Goal: Task Accomplishment & Management: Use online tool/utility

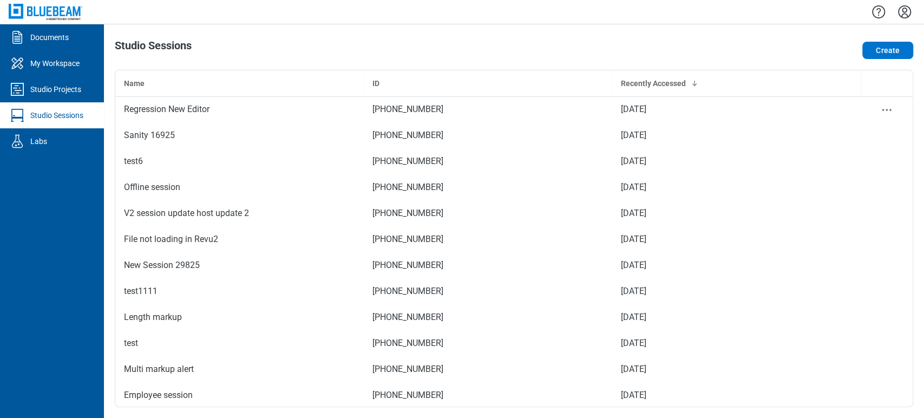
click at [395, 121] on td "[PHONE_NUMBER]" at bounding box center [488, 109] width 248 height 26
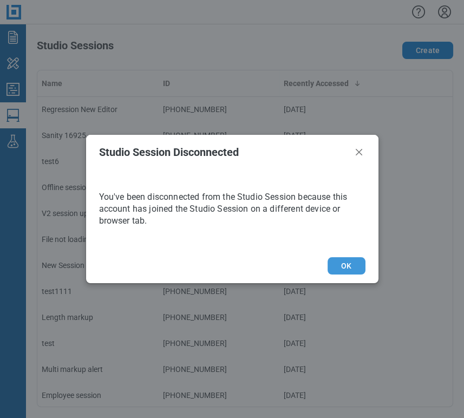
click at [354, 268] on button "OK" at bounding box center [345, 265] width 37 height 17
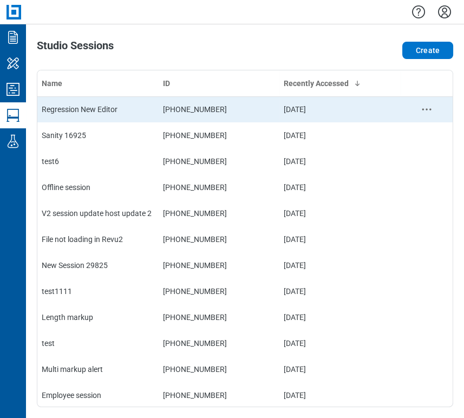
click at [94, 105] on div "Regression New Editor" at bounding box center [98, 109] width 113 height 11
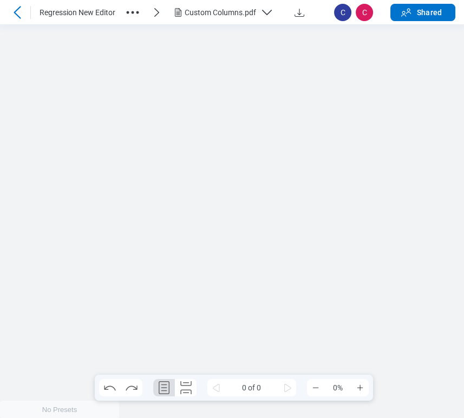
click at [132, 13] on icon "button" at bounding box center [132, 12] width 17 height 17
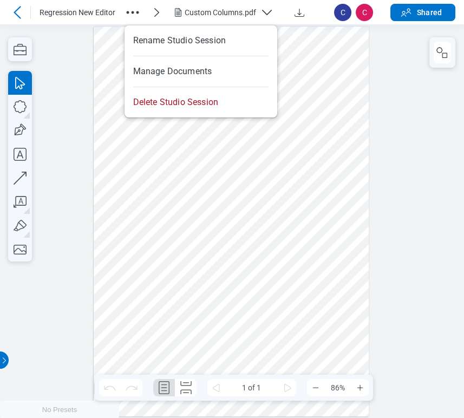
click at [129, 10] on icon "button" at bounding box center [132, 12] width 17 height 17
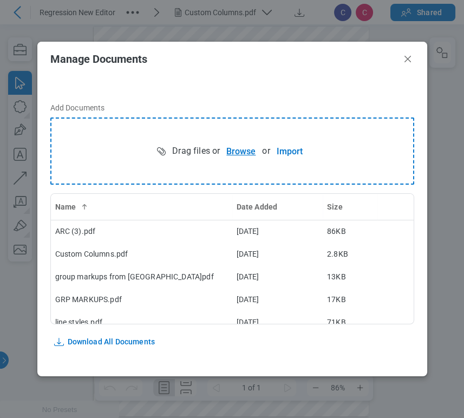
click at [248, 146] on button "Browse" at bounding box center [241, 151] width 42 height 22
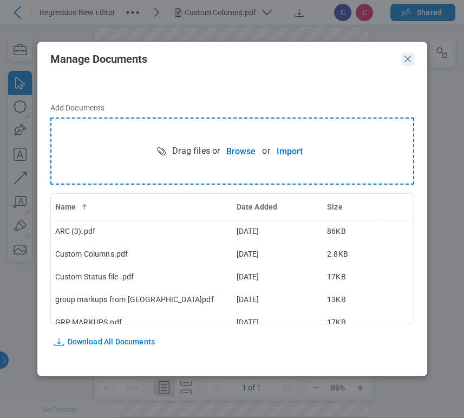
drag, startPoint x: 407, startPoint y: 58, endPoint x: 406, endPoint y: 33, distance: 24.9
click at [407, 58] on icon "Close" at bounding box center [407, 58] width 13 height 13
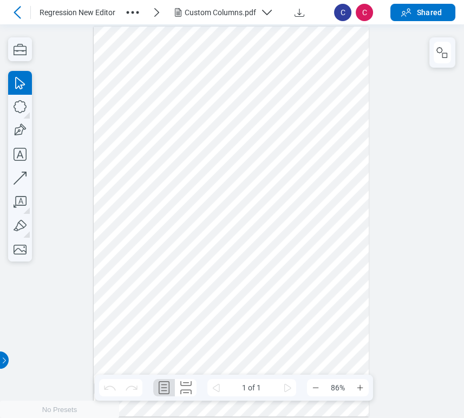
click at [245, 9] on div "Custom Columns.pdf" at bounding box center [220, 12] width 71 height 11
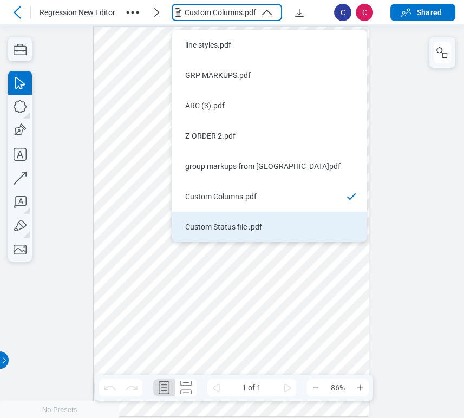
click at [210, 226] on div "Custom Status file .pdf" at bounding box center [262, 226] width 155 height 11
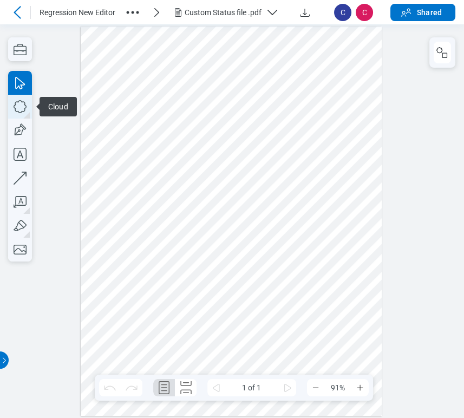
click at [28, 106] on icon "button" at bounding box center [20, 107] width 24 height 24
drag, startPoint x: 279, startPoint y: 117, endPoint x: 350, endPoint y: 161, distance: 82.6
click at [350, 161] on div at bounding box center [231, 222] width 301 height 390
click at [338, 137] on div at bounding box center [231, 222] width 301 height 390
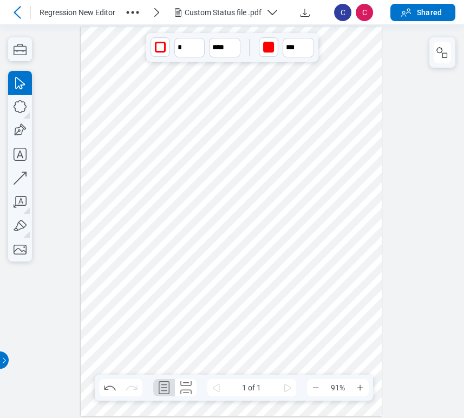
click at [432, 48] on div at bounding box center [442, 52] width 26 height 30
click at [432, 62] on div at bounding box center [442, 52] width 26 height 30
click at [432, 49] on div at bounding box center [442, 52] width 26 height 30
click at [440, 48] on icon "button" at bounding box center [439, 50] width 6 height 6
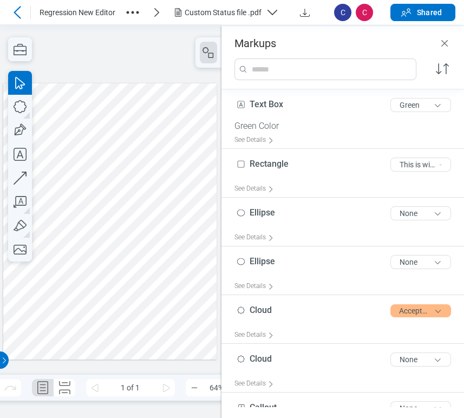
click at [167, 160] on div at bounding box center [109, 221] width 213 height 276
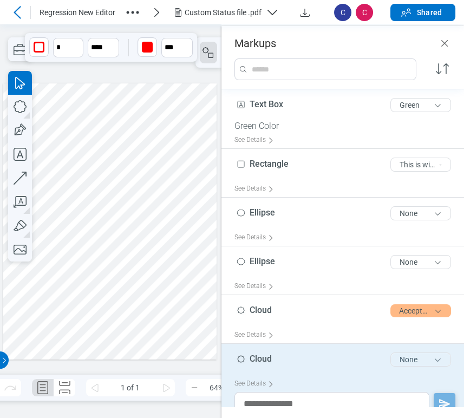
click at [404, 360] on button "None" at bounding box center [420, 359] width 61 height 14
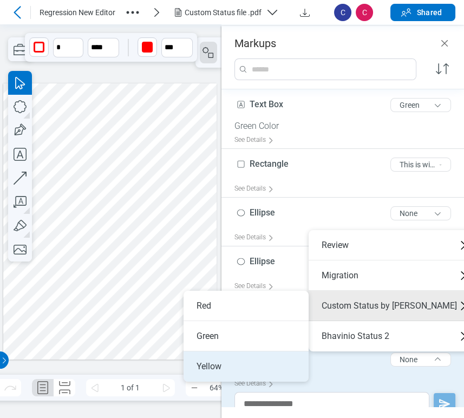
click at [247, 355] on li "Yellow" at bounding box center [245, 366] width 125 height 30
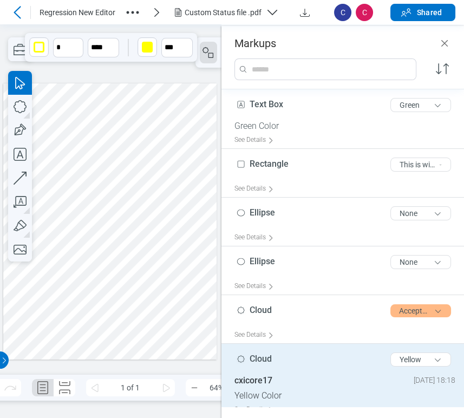
drag, startPoint x: 182, startPoint y: 266, endPoint x: 130, endPoint y: 171, distance: 108.5
click at [182, 266] on div at bounding box center [109, 221] width 213 height 276
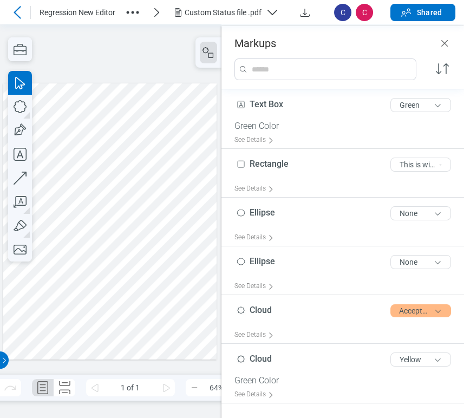
click at [160, 151] on div at bounding box center [109, 221] width 213 height 276
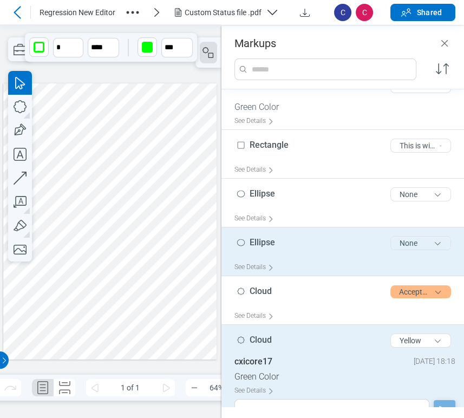
scroll to position [154, 0]
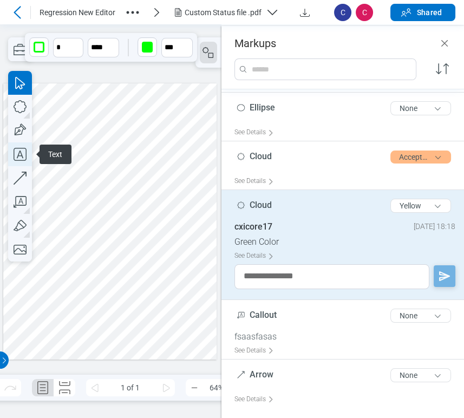
click at [17, 147] on icon "button" at bounding box center [20, 154] width 24 height 24
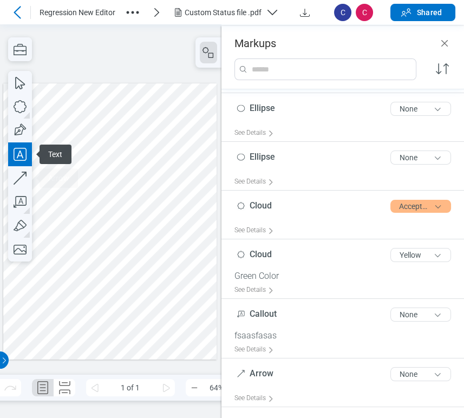
scroll to position [104, 0]
click at [175, 154] on div at bounding box center [109, 221] width 213 height 276
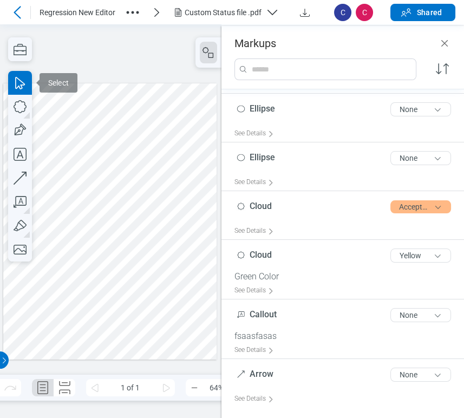
click at [180, 157] on div at bounding box center [109, 221] width 213 height 276
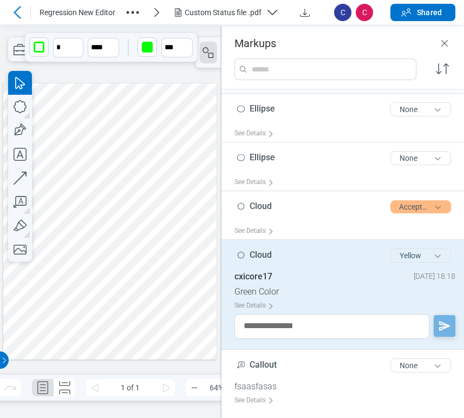
click at [418, 255] on button "Yellow" at bounding box center [420, 255] width 61 height 14
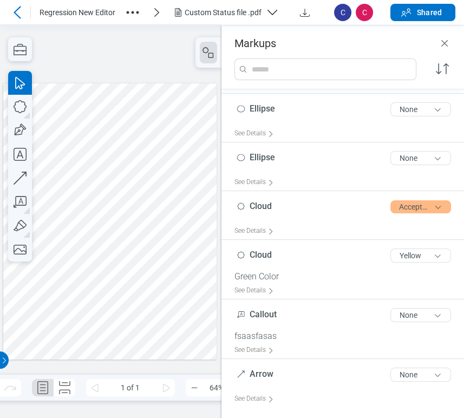
click at [182, 259] on div at bounding box center [109, 221] width 213 height 276
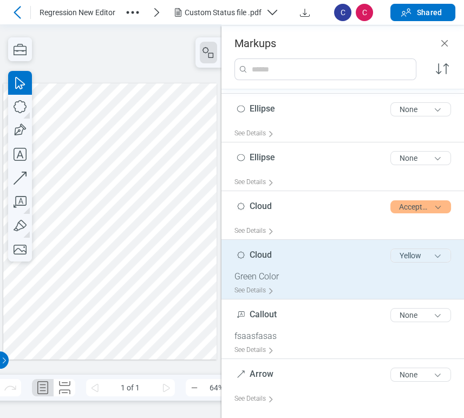
click at [433, 250] on button "Yellow" at bounding box center [420, 255] width 61 height 14
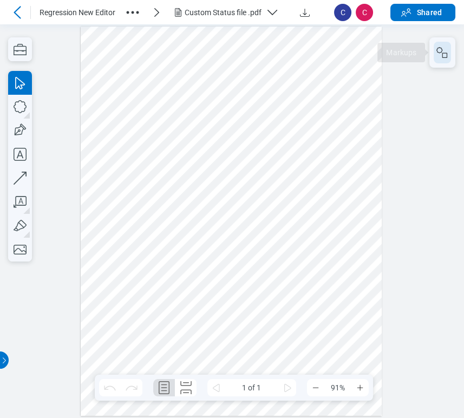
click at [437, 56] on icon "button" at bounding box center [442, 52] width 13 height 13
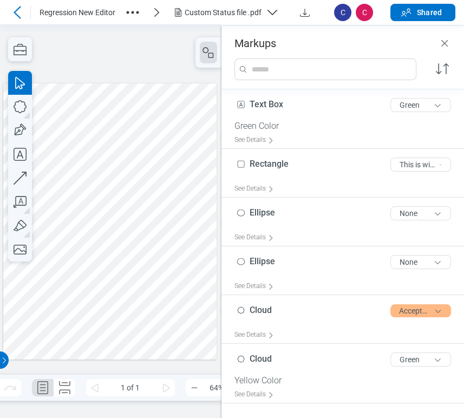
click at [177, 168] on div at bounding box center [109, 221] width 213 height 276
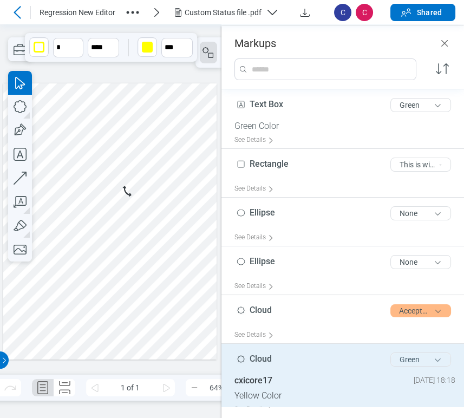
click at [422, 354] on button "Green" at bounding box center [420, 359] width 61 height 14
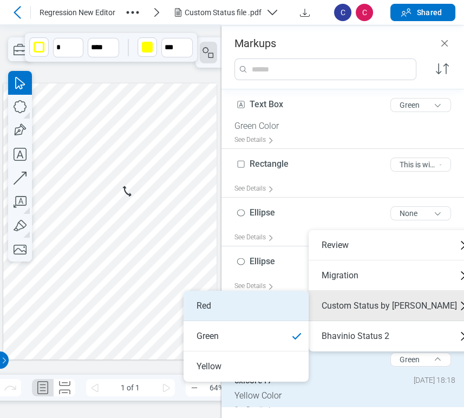
click at [247, 303] on li "Red" at bounding box center [245, 306] width 125 height 30
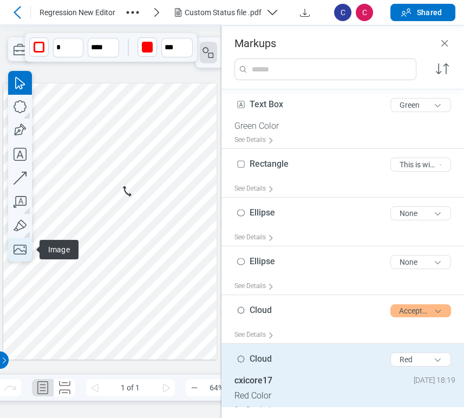
click at [19, 249] on icon "button" at bounding box center [20, 250] width 24 height 24
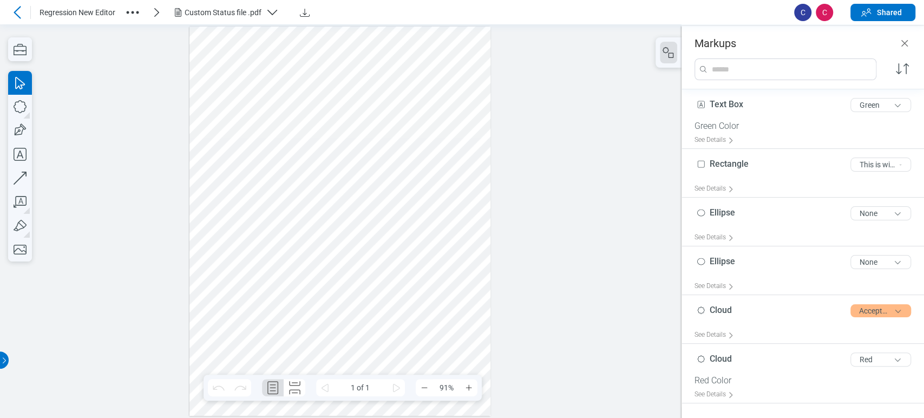
drag, startPoint x: 243, startPoint y: 232, endPoint x: 308, endPoint y: 248, distance: 67.1
click at [308, 248] on div at bounding box center [339, 222] width 301 height 390
drag, startPoint x: 255, startPoint y: 266, endPoint x: 238, endPoint y: 308, distance: 45.6
click at [296, 292] on div at bounding box center [339, 222] width 301 height 390
drag, startPoint x: 232, startPoint y: 310, endPoint x: 363, endPoint y: 249, distance: 144.1
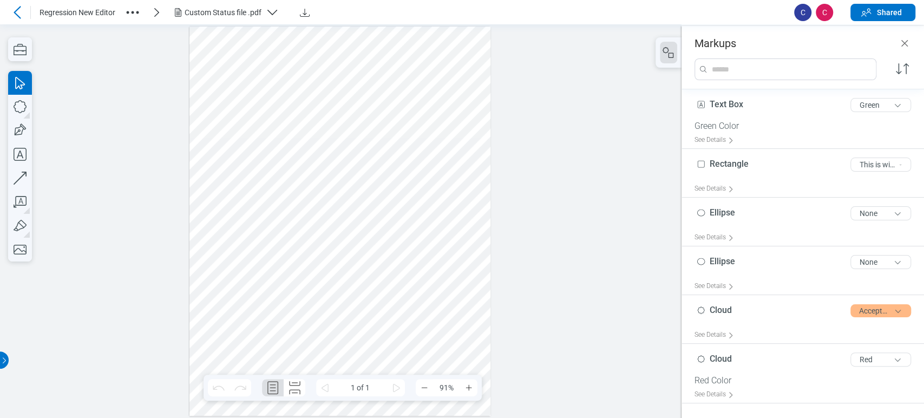
click at [338, 322] on div at bounding box center [339, 222] width 301 height 390
drag, startPoint x: 371, startPoint y: 220, endPoint x: 266, endPoint y: 274, distance: 118.6
click at [266, 274] on div at bounding box center [339, 222] width 301 height 390
drag, startPoint x: 296, startPoint y: 254, endPoint x: 0, endPoint y: 268, distance: 296.4
click at [384, 313] on div at bounding box center [339, 222] width 301 height 390
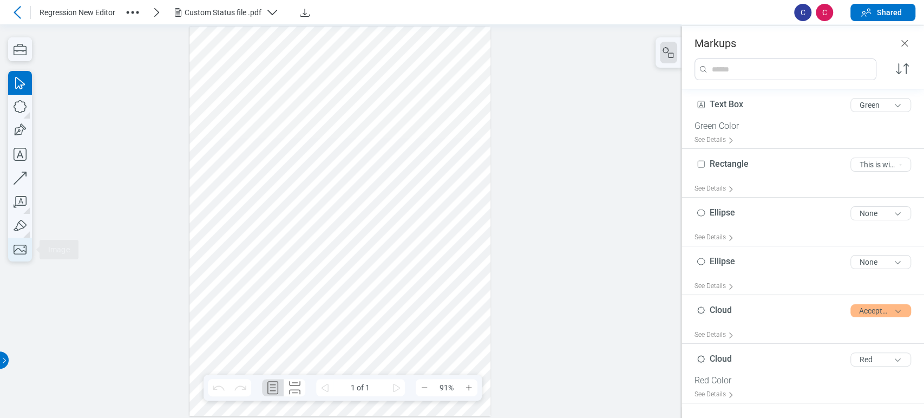
click at [16, 253] on icon "button" at bounding box center [20, 250] width 24 height 24
click at [411, 305] on div at bounding box center [339, 222] width 301 height 390
drag, startPoint x: 221, startPoint y: 178, endPoint x: 189, endPoint y: 38, distance: 143.2
click at [303, 236] on div at bounding box center [339, 222] width 301 height 390
drag, startPoint x: 395, startPoint y: 295, endPoint x: 286, endPoint y: 63, distance: 256.6
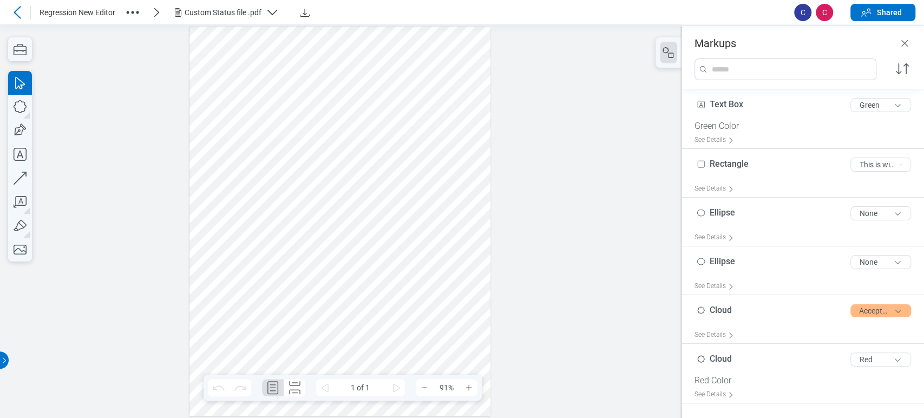
click at [399, 298] on div at bounding box center [339, 222] width 301 height 390
click at [17, 255] on icon "button" at bounding box center [20, 250] width 24 height 24
click at [130, 8] on icon "button" at bounding box center [132, 12] width 17 height 17
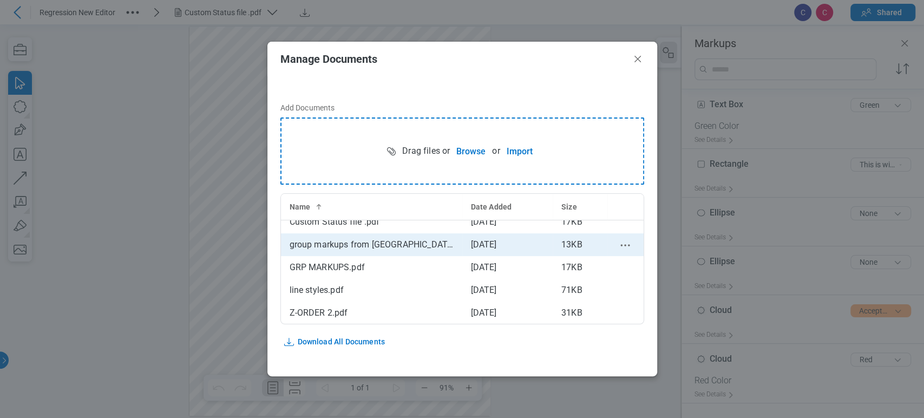
scroll to position [55, 0]
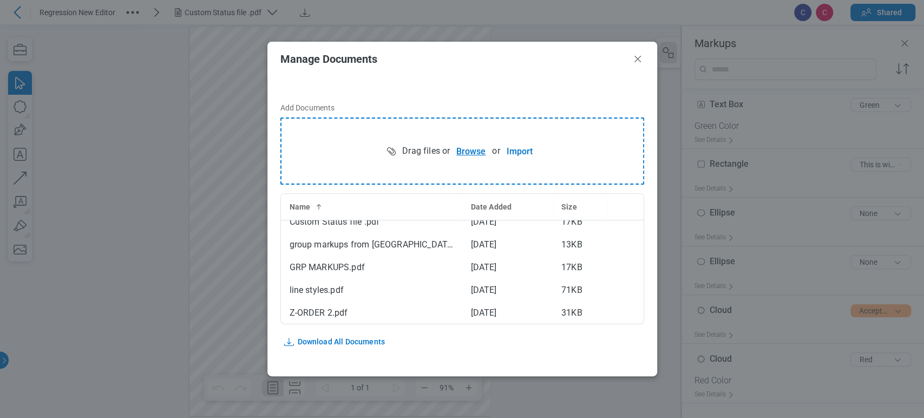
click at [457, 152] on button "Browse" at bounding box center [471, 151] width 42 height 22
drag, startPoint x: 636, startPoint y: 60, endPoint x: 475, endPoint y: 10, distance: 168.6
click at [463, 60] on icon "Close" at bounding box center [637, 58] width 13 height 13
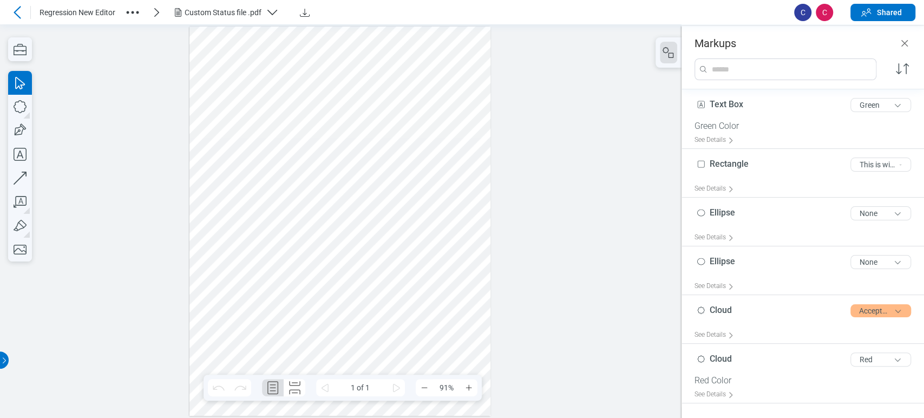
click at [245, 14] on div "Custom Status file .pdf" at bounding box center [223, 12] width 77 height 11
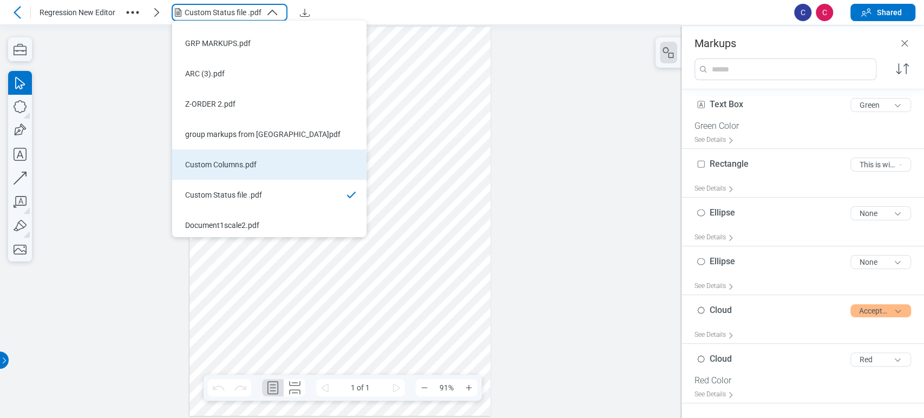
scroll to position [26, 0]
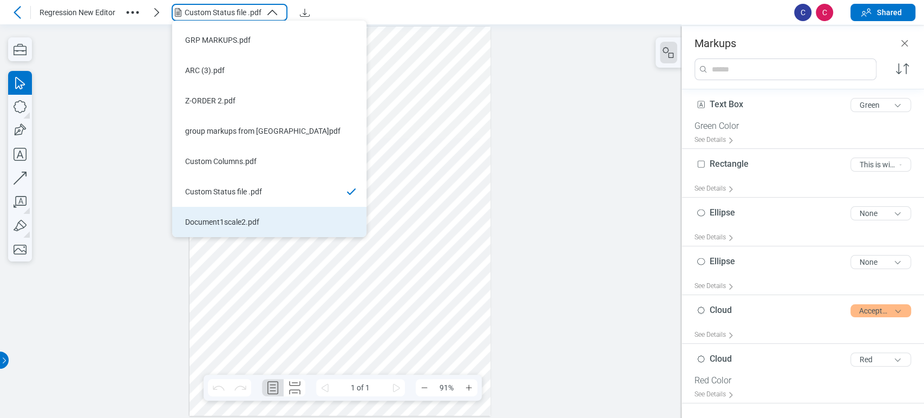
click at [242, 221] on div "Document1scale2.pdf" at bounding box center [262, 221] width 155 height 11
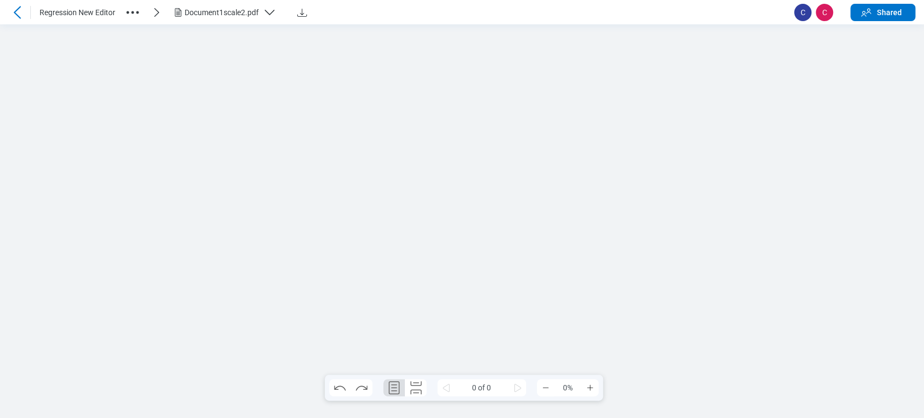
scroll to position [0, 0]
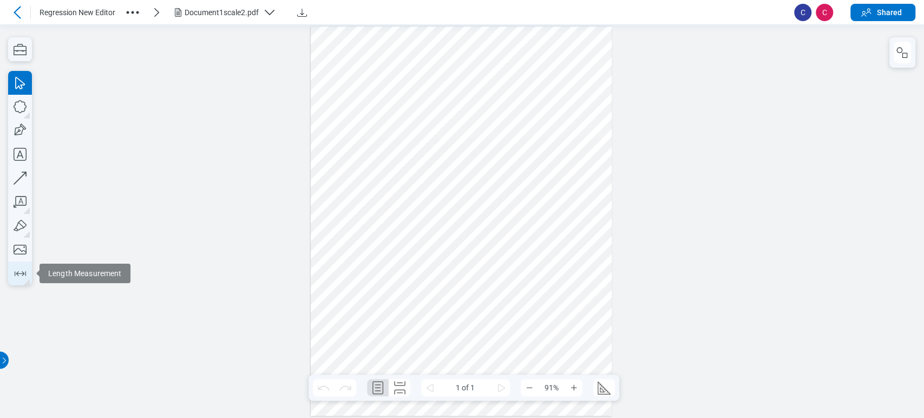
click at [10, 277] on button "button" at bounding box center [20, 273] width 24 height 24
click at [323, 78] on div at bounding box center [461, 222] width 301 height 390
click at [463, 81] on div at bounding box center [461, 222] width 301 height 390
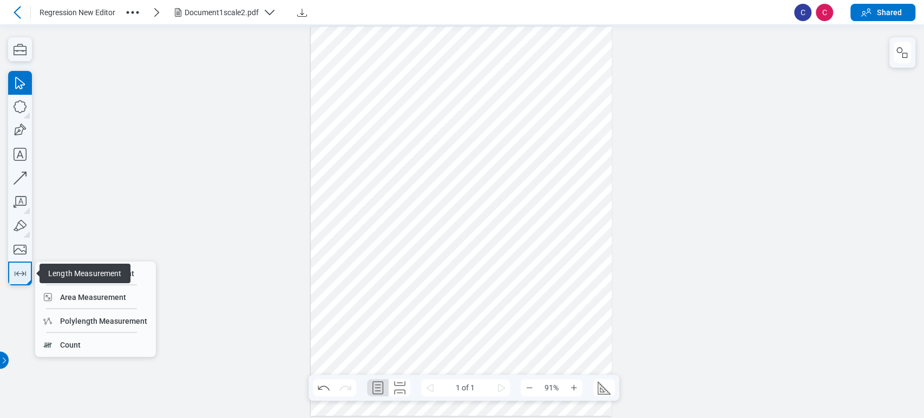
click at [28, 272] on icon "button" at bounding box center [19, 273] width 17 height 17
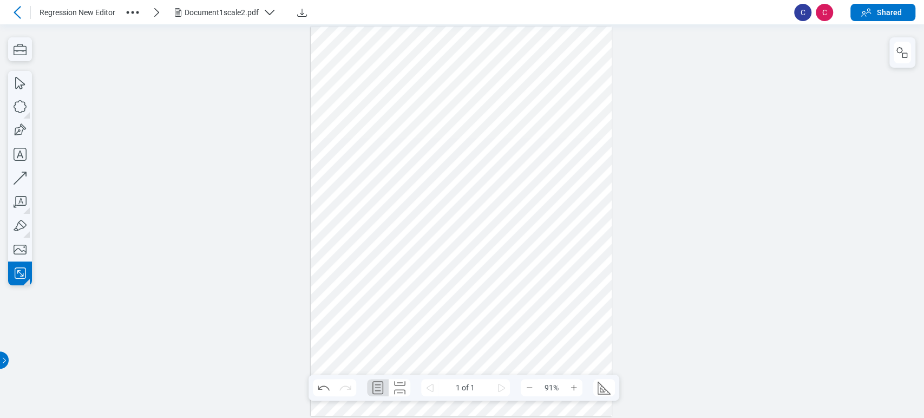
drag, startPoint x: 367, startPoint y: 148, endPoint x: 427, endPoint y: 184, distance: 69.7
click at [427, 184] on div at bounding box center [461, 222] width 301 height 390
drag, startPoint x: 411, startPoint y: 226, endPoint x: 405, endPoint y: 193, distance: 33.5
click at [411, 226] on div at bounding box center [461, 222] width 301 height 390
click at [405, 165] on div at bounding box center [461, 222] width 301 height 390
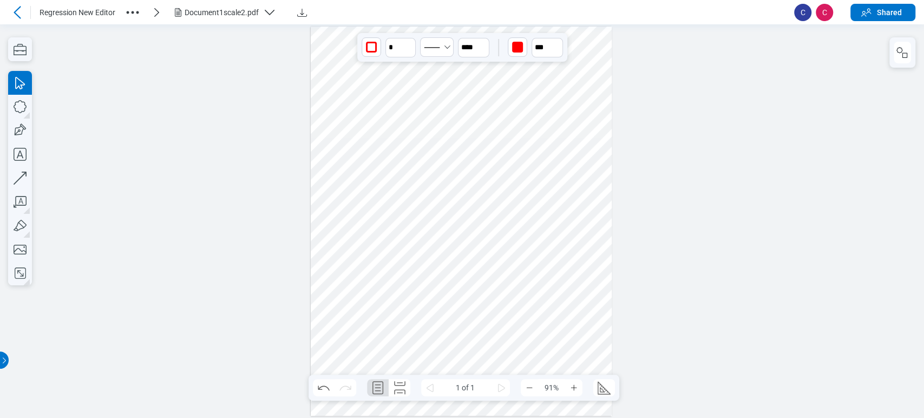
click at [426, 147] on div at bounding box center [461, 222] width 301 height 390
click at [425, 148] on div at bounding box center [461, 222] width 301 height 390
click at [454, 149] on div at bounding box center [461, 222] width 301 height 390
click at [398, 173] on div at bounding box center [461, 222] width 301 height 390
click at [382, 167] on div at bounding box center [461, 222] width 301 height 390
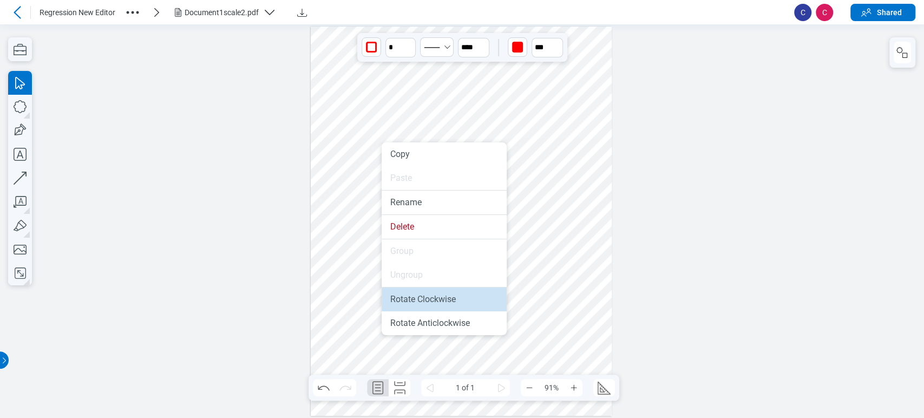
click at [415, 297] on div "Rotate Clockwise" at bounding box center [444, 299] width 108 height 11
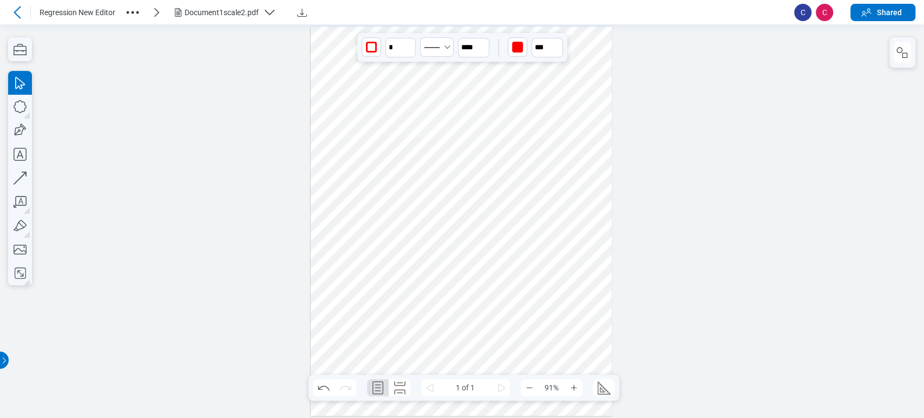
click at [415, 136] on div at bounding box center [461, 222] width 301 height 390
click at [458, 148] on div at bounding box center [461, 222] width 301 height 390
click at [395, 167] on div at bounding box center [461, 222] width 301 height 390
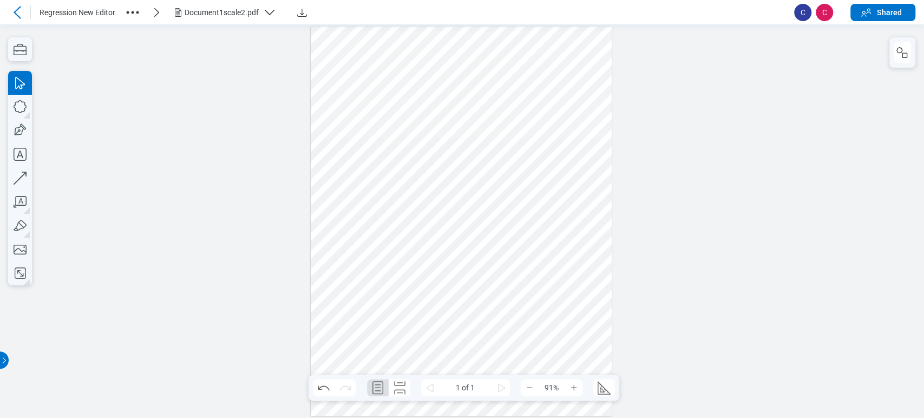
click at [395, 167] on div at bounding box center [461, 222] width 301 height 390
click at [391, 188] on div at bounding box center [461, 222] width 301 height 390
click at [400, 169] on div at bounding box center [461, 222] width 301 height 390
drag, startPoint x: 415, startPoint y: 195, endPoint x: 429, endPoint y: 220, distance: 28.8
click at [432, 224] on div at bounding box center [461, 222] width 301 height 390
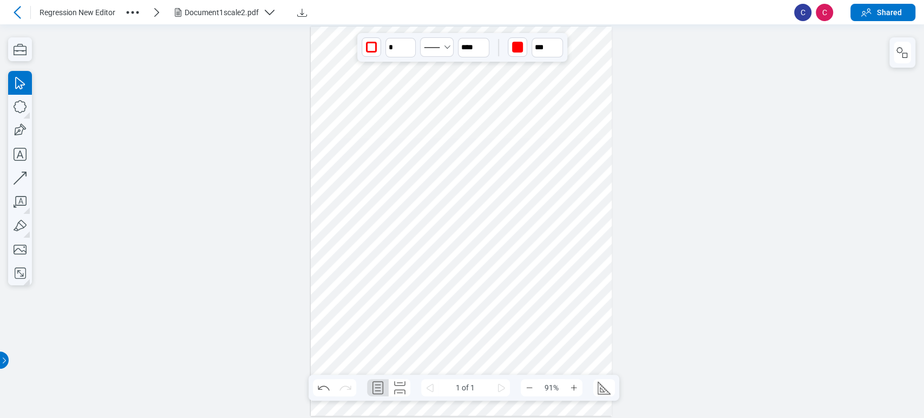
drag, startPoint x: 414, startPoint y: 134, endPoint x: 442, endPoint y: 123, distance: 29.6
click at [442, 123] on div at bounding box center [461, 222] width 301 height 390
drag, startPoint x: 378, startPoint y: 137, endPoint x: 383, endPoint y: 147, distance: 10.9
click at [383, 147] on div at bounding box center [461, 222] width 301 height 390
click at [404, 174] on div at bounding box center [461, 222] width 301 height 390
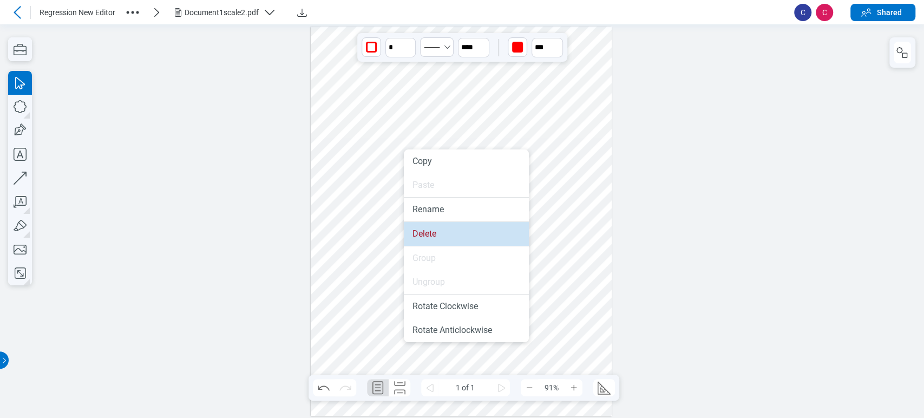
click at [423, 228] on li "Delete" at bounding box center [466, 234] width 125 height 24
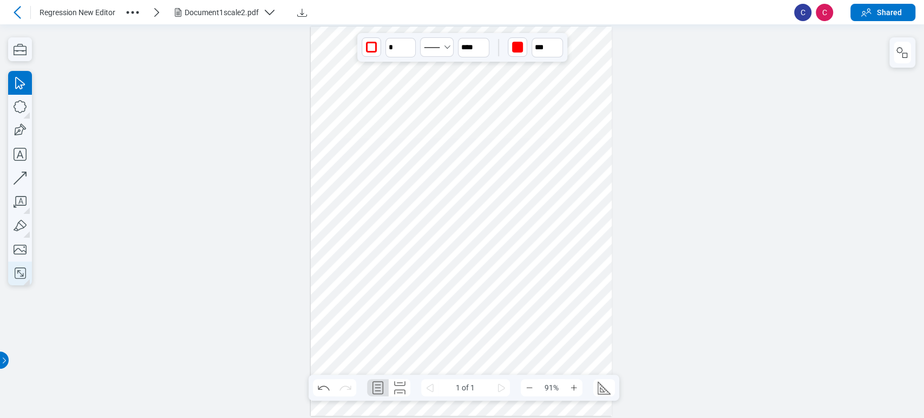
click at [21, 280] on icon "button" at bounding box center [19, 273] width 17 height 17
drag, startPoint x: 331, startPoint y: 157, endPoint x: 398, endPoint y: 205, distance: 82.3
click at [398, 205] on div at bounding box center [461, 222] width 301 height 390
click at [344, 177] on div at bounding box center [461, 222] width 301 height 390
click at [406, 75] on div at bounding box center [461, 222] width 301 height 390
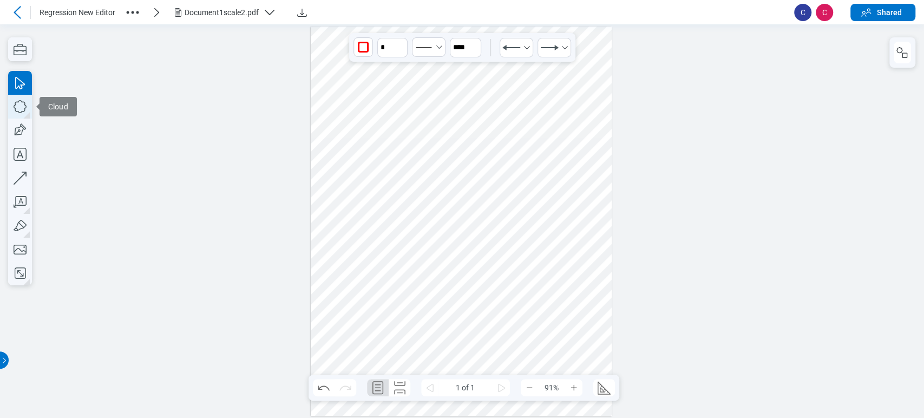
click at [17, 101] on icon "button" at bounding box center [20, 107] width 24 height 24
drag, startPoint x: 444, startPoint y: 157, endPoint x: 518, endPoint y: 208, distance: 89.9
click at [463, 208] on div at bounding box center [461, 222] width 301 height 390
click at [463, 187] on div at bounding box center [461, 222] width 301 height 390
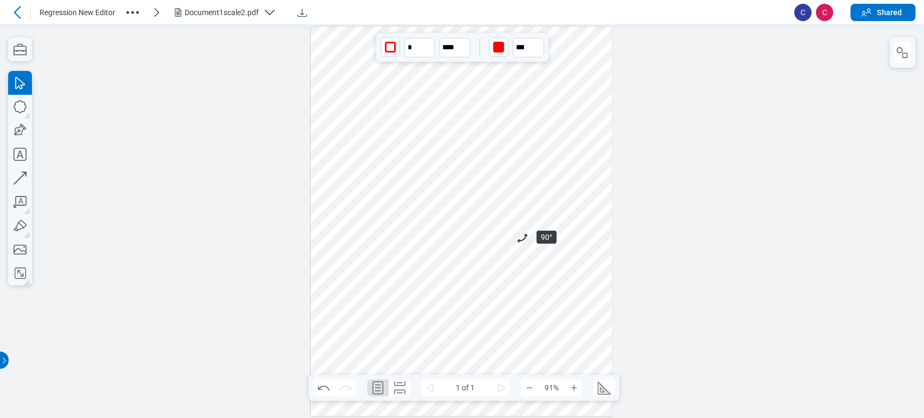
drag, startPoint x: 537, startPoint y: 139, endPoint x: 510, endPoint y: 231, distance: 96.1
click at [463, 231] on div at bounding box center [461, 222] width 301 height 390
click at [463, 214] on div at bounding box center [461, 222] width 301 height 390
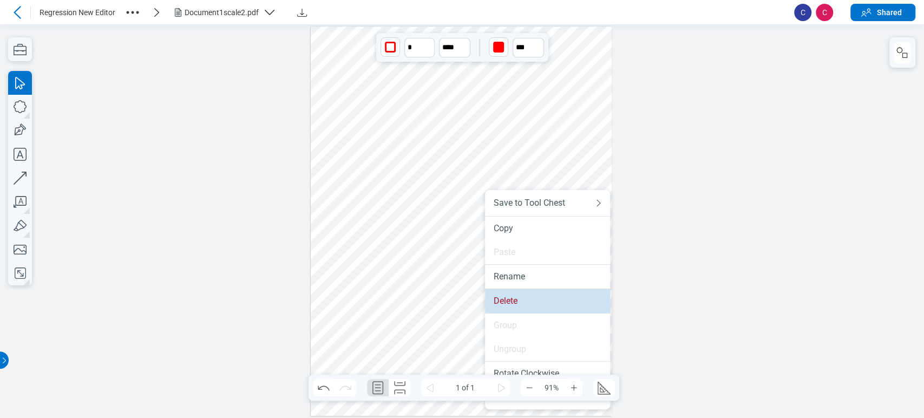
click at [463, 299] on div "Delete" at bounding box center [548, 300] width 108 height 11
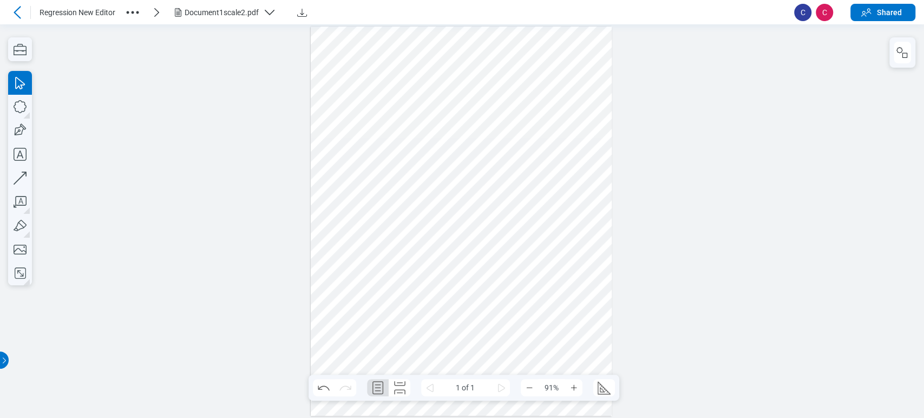
click at [447, 80] on div at bounding box center [461, 222] width 301 height 390
click at [436, 74] on div at bounding box center [461, 222] width 301 height 390
click at [378, 264] on div at bounding box center [461, 222] width 301 height 390
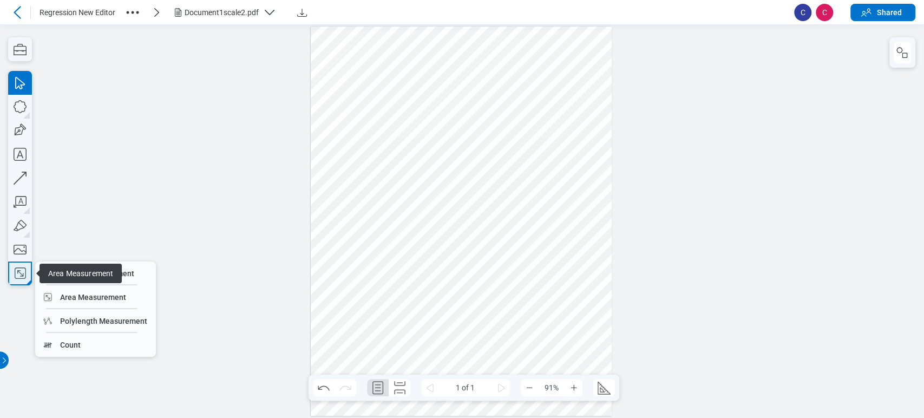
click at [9, 275] on button "button" at bounding box center [20, 273] width 24 height 24
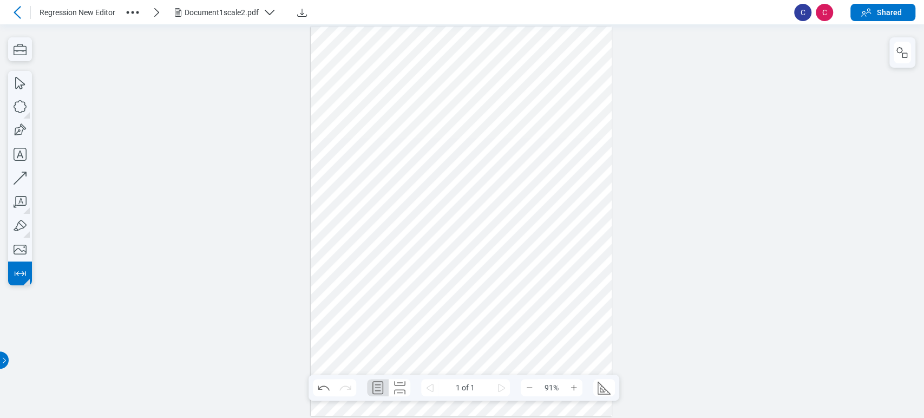
click at [363, 281] on div at bounding box center [461, 222] width 301 height 390
click at [366, 280] on div at bounding box center [461, 222] width 301 height 390
click at [360, 343] on div at bounding box center [461, 222] width 301 height 390
click at [365, 282] on div at bounding box center [461, 222] width 301 height 390
click at [363, 272] on div at bounding box center [461, 222] width 301 height 390
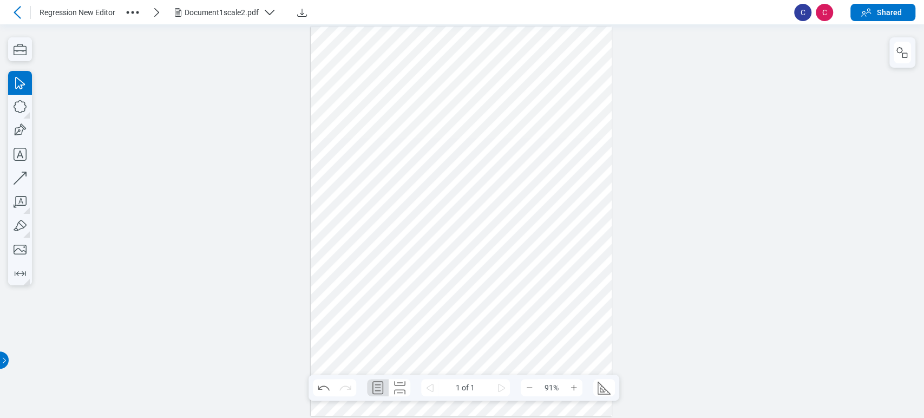
click at [368, 281] on div at bounding box center [461, 222] width 301 height 390
click at [361, 280] on div at bounding box center [461, 222] width 301 height 390
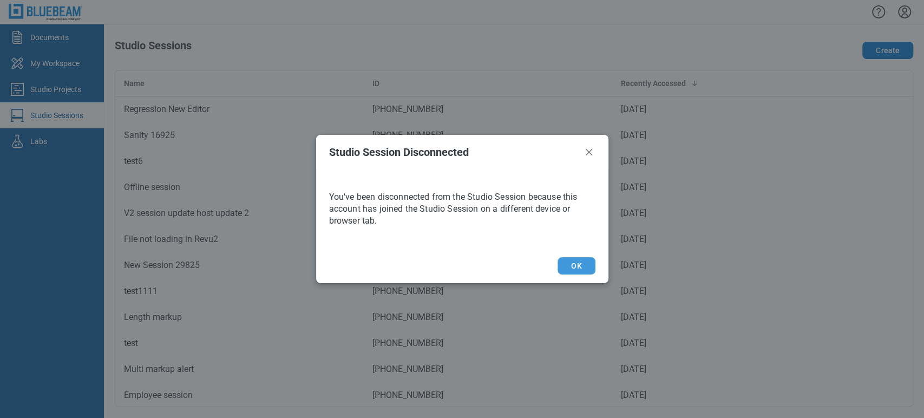
click at [463, 266] on button "OK" at bounding box center [575, 265] width 37 height 17
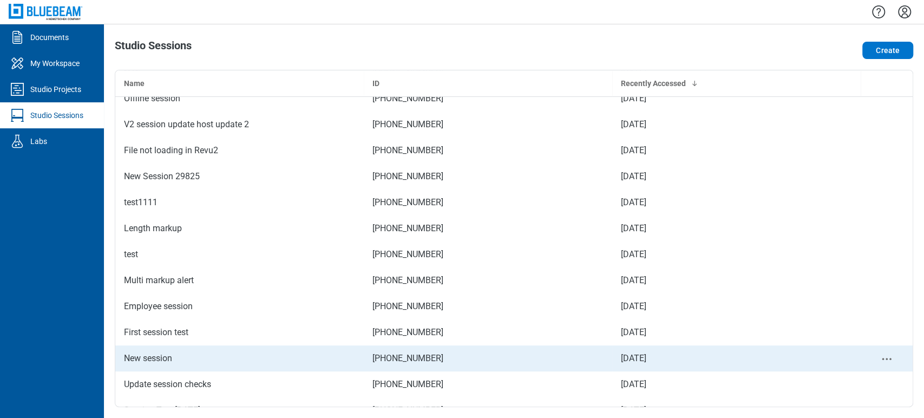
scroll to position [104, 0]
